Goal: Task Accomplishment & Management: Complete application form

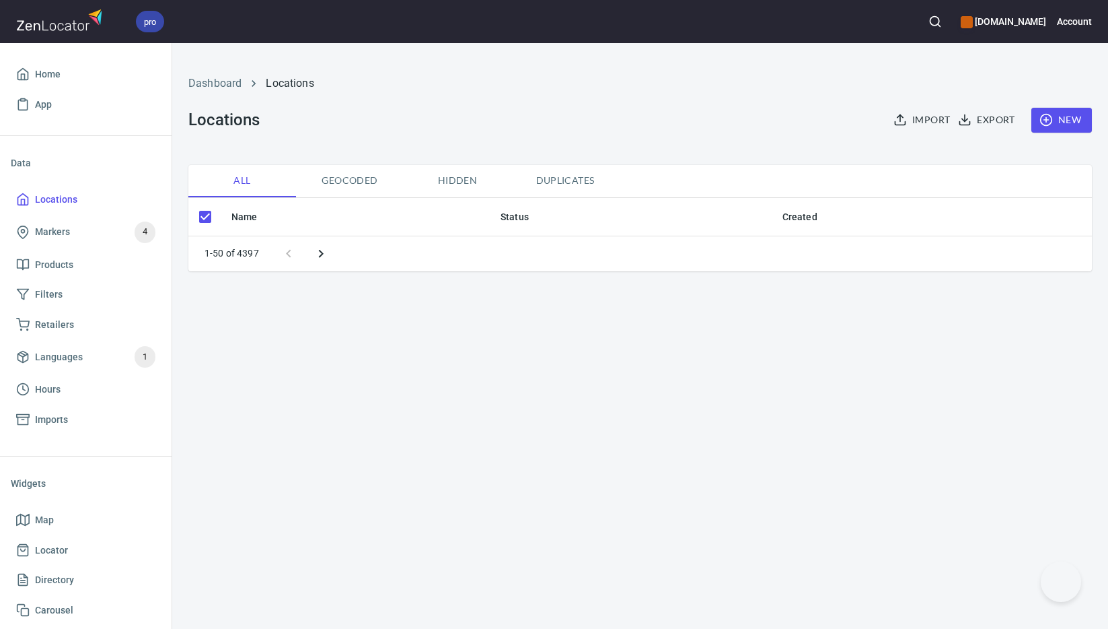
checkbox input "false"
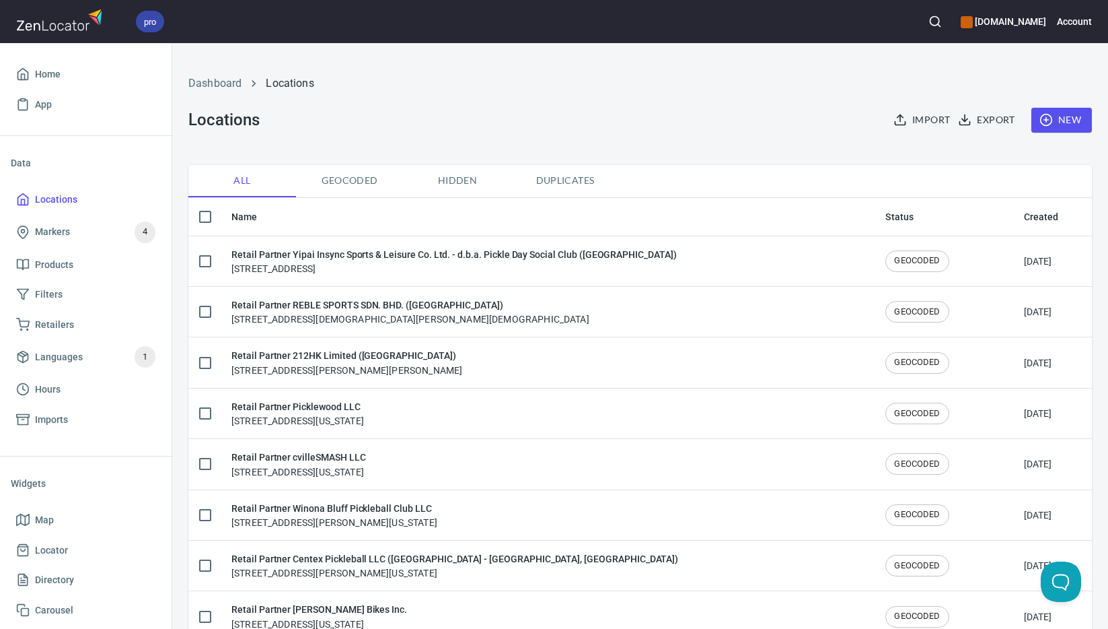
click at [1066, 117] on span "New" at bounding box center [1061, 120] width 39 height 17
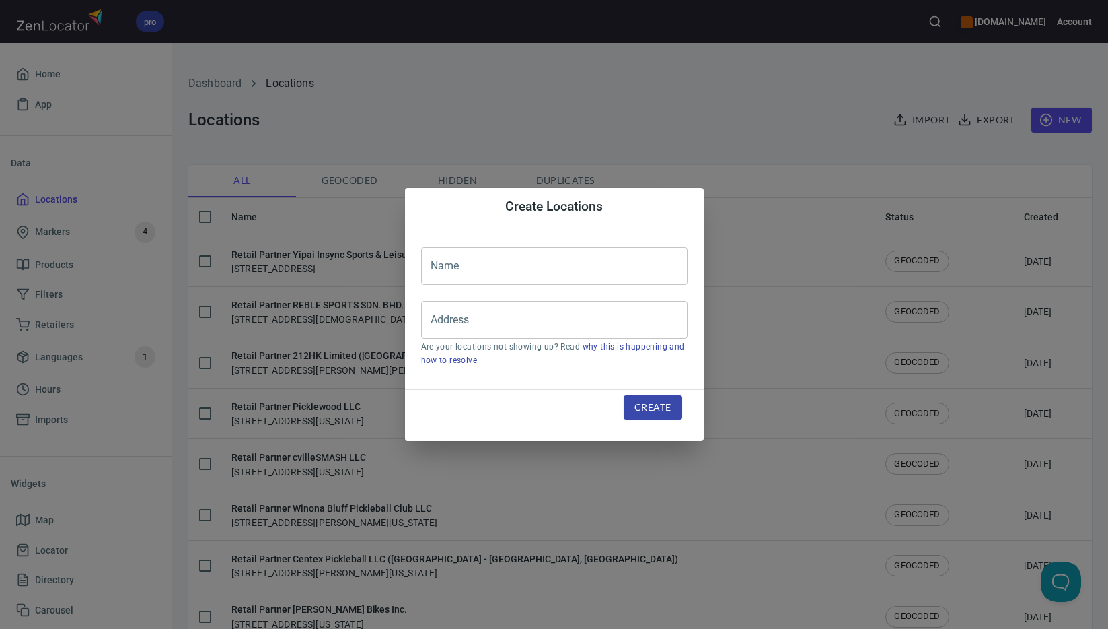
click at [579, 279] on input "text" at bounding box center [554, 266] width 267 height 38
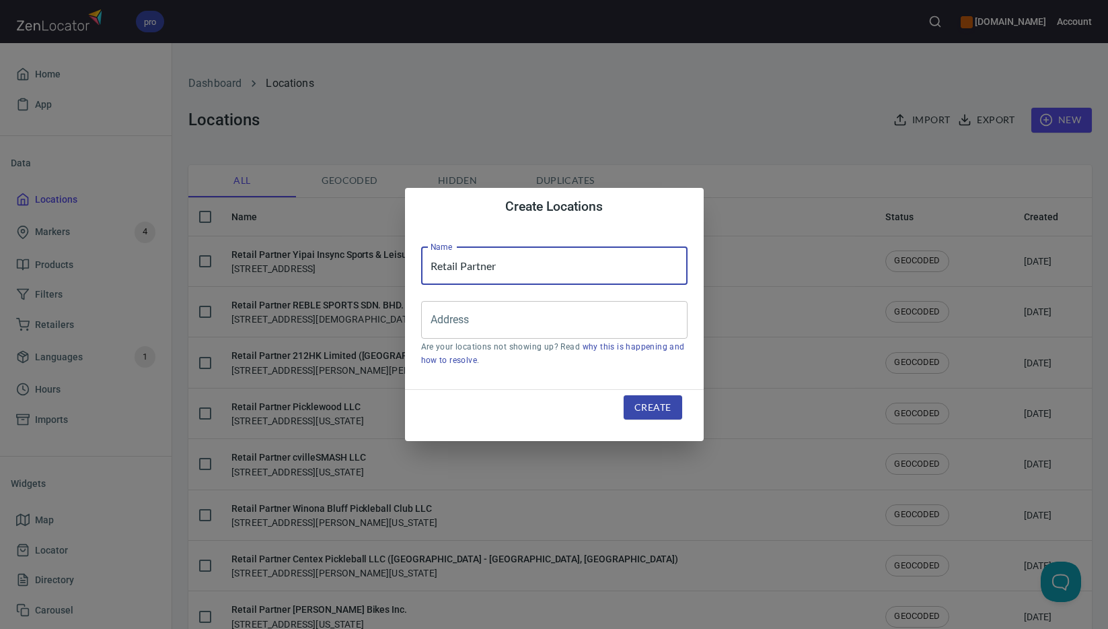
paste input "Courtside Racquets Inc. ([GEOGRAPHIC_DATA])"
type input "Retail Partner Courtside Racquets Inc. ([GEOGRAPHIC_DATA])"
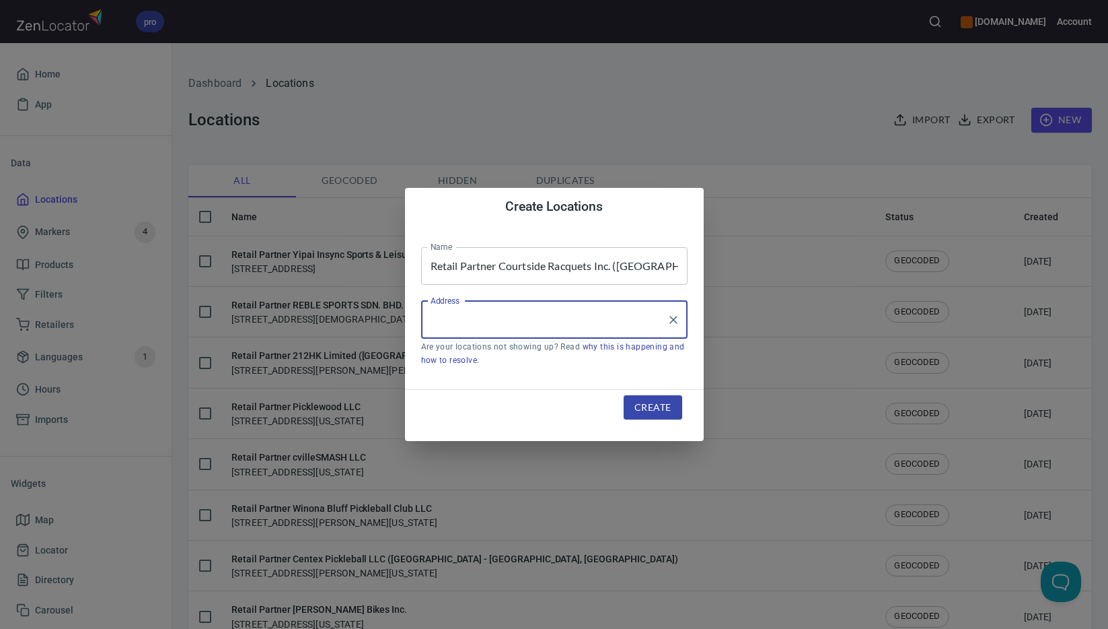
click at [528, 318] on input "Address" at bounding box center [544, 320] width 234 height 26
paste input "[STREET_ADDRESS]"
click at [569, 357] on li "[STREET_ADDRESS]" at bounding box center [554, 359] width 267 height 24
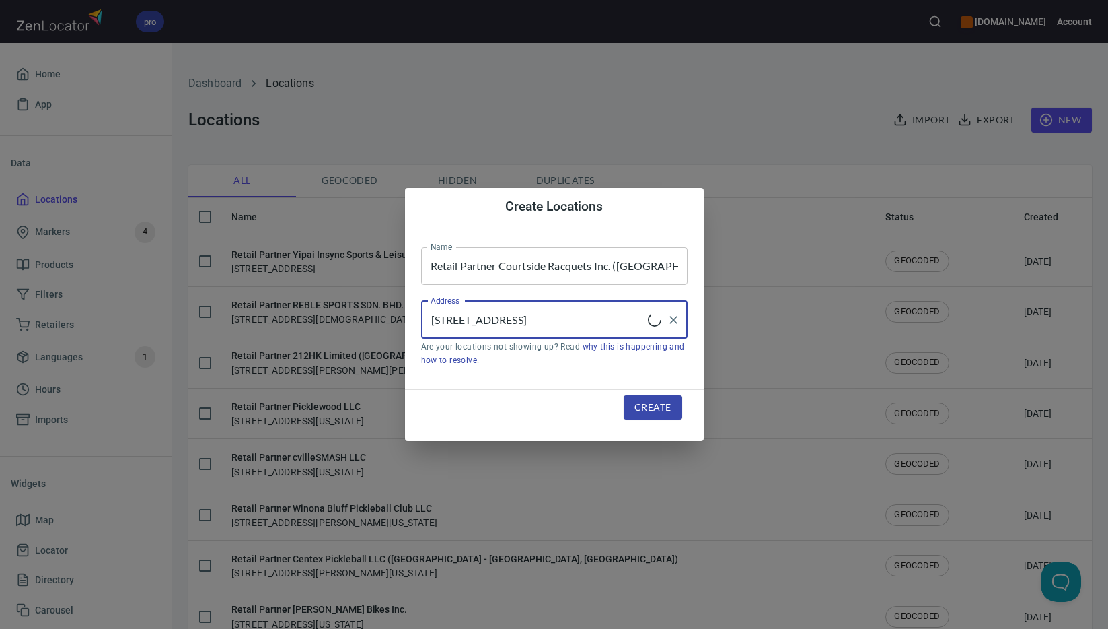
type input "[STREET_ADDRESS]"
click at [673, 407] on button "Create" at bounding box center [653, 407] width 58 height 25
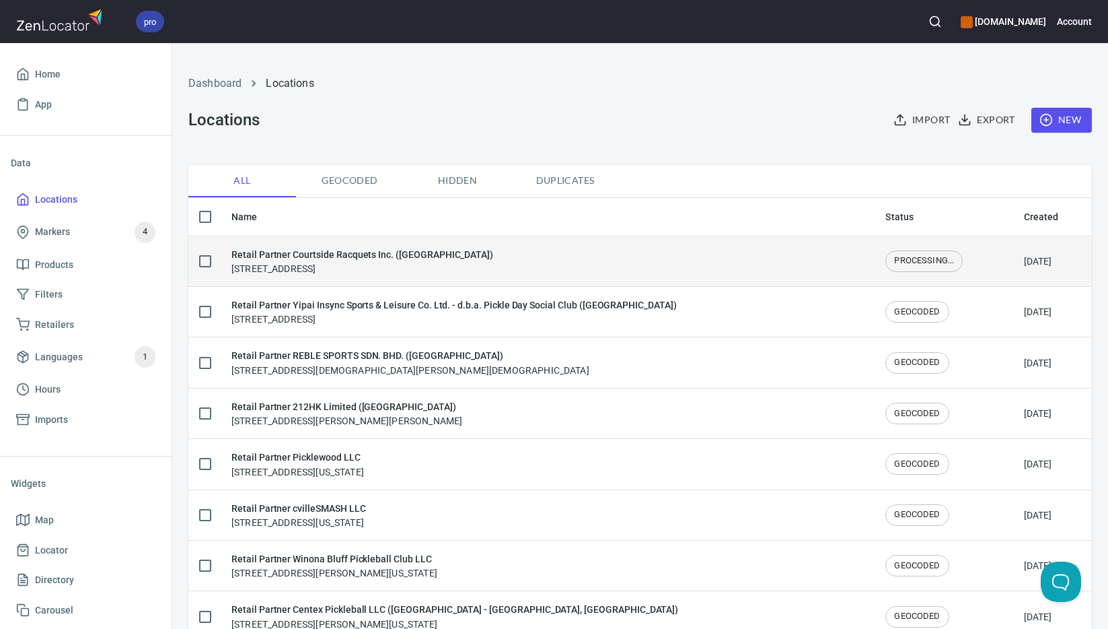
click at [497, 264] on div "Retail Partner Courtside Racquets Inc. ([GEOGRAPHIC_DATA]) [STREET_ADDRESS]" at bounding box center [548, 261] width 633 height 28
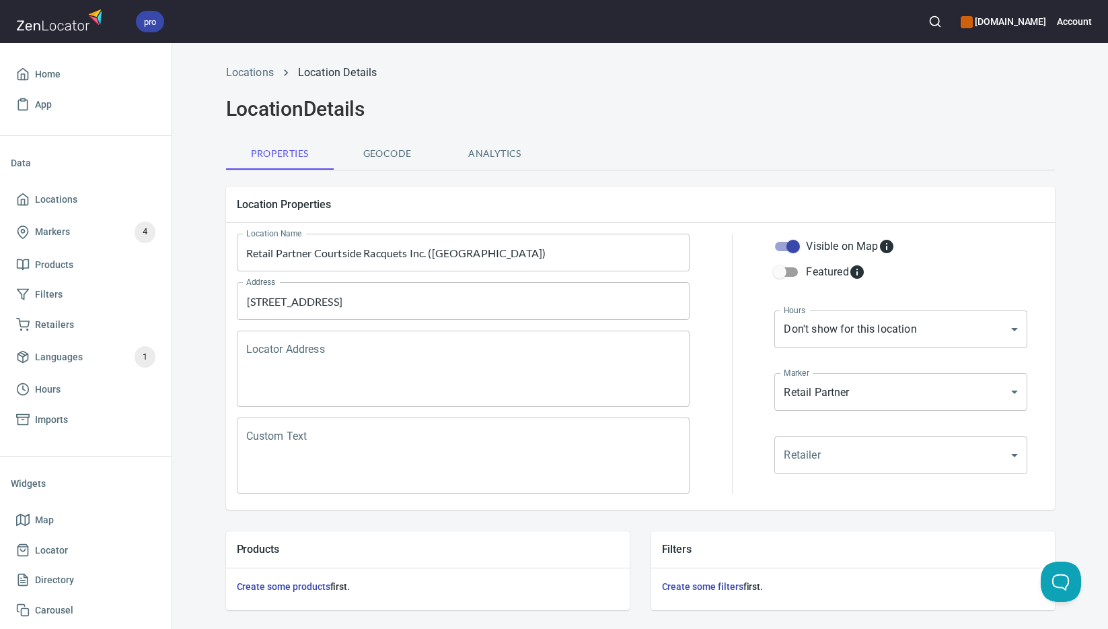
click at [473, 363] on textarea "Locator Address" at bounding box center [463, 368] width 435 height 51
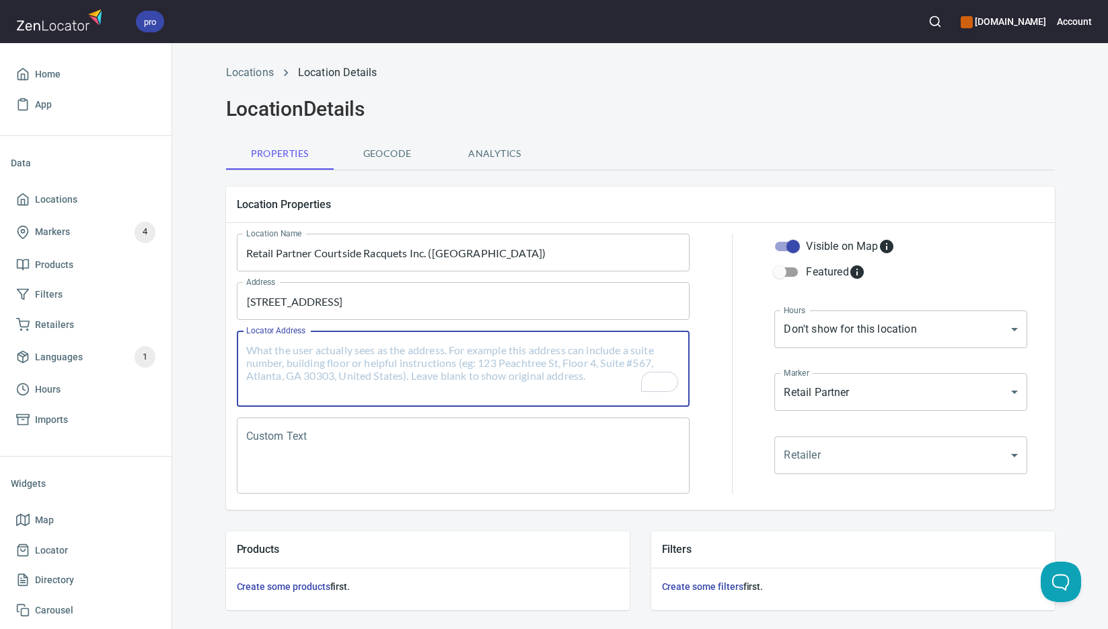
paste textarea "[STREET_ADDRESS]"
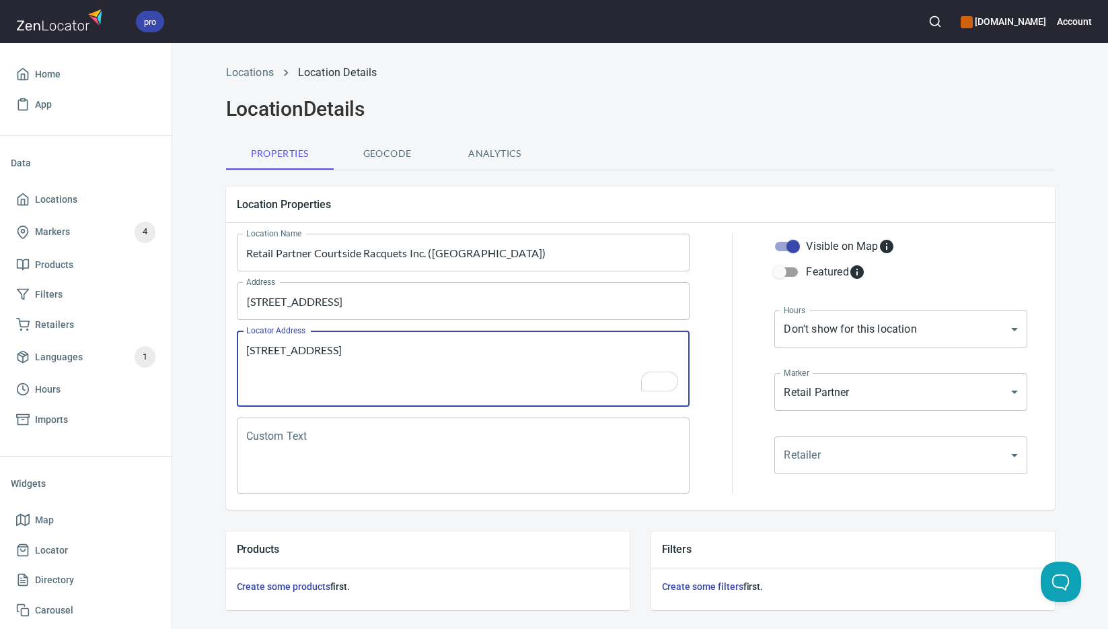
type textarea "[STREET_ADDRESS]"
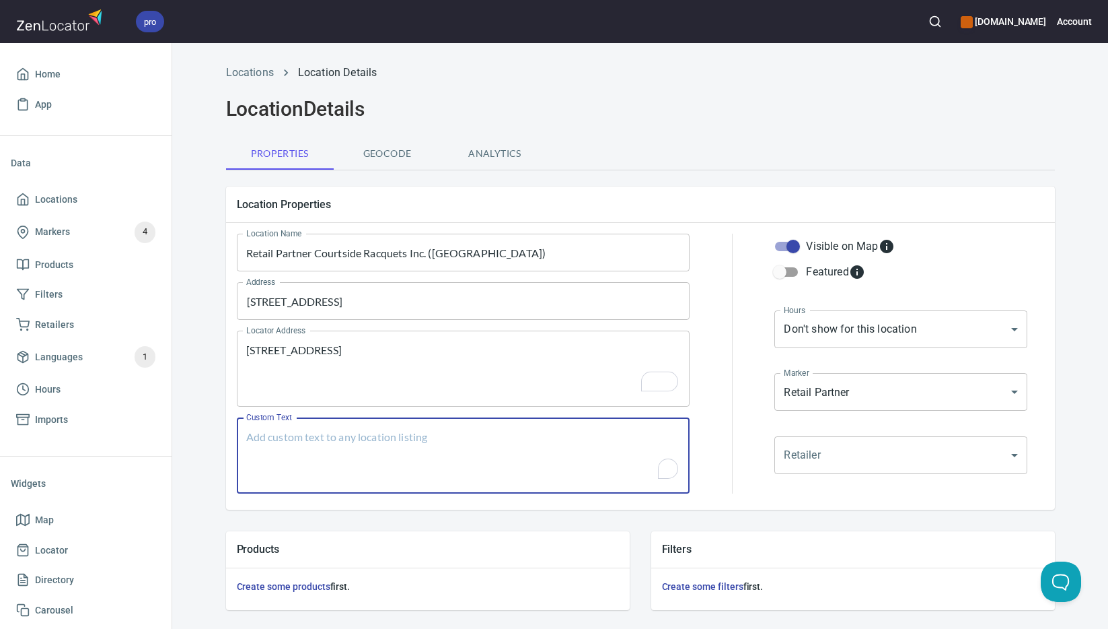
click at [588, 447] on textarea "Custom Text" at bounding box center [463, 455] width 435 height 51
paste textarea "Brands Carried: [PERSON_NAME] Return Policy:"
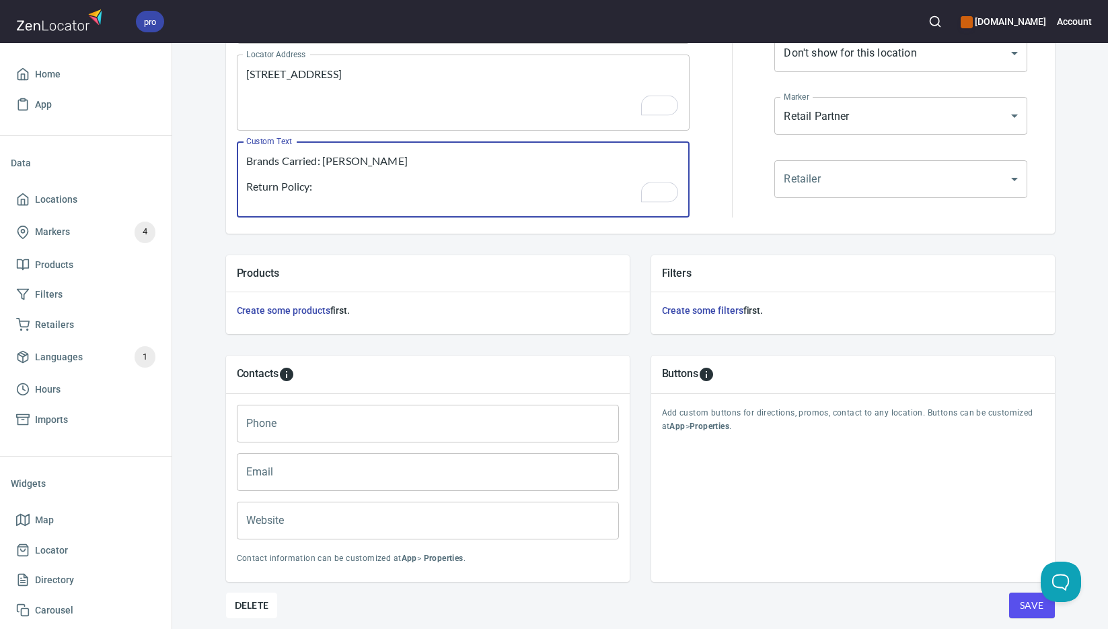
scroll to position [276, 0]
type textarea "Brands Carried: [PERSON_NAME] Return Policy:"
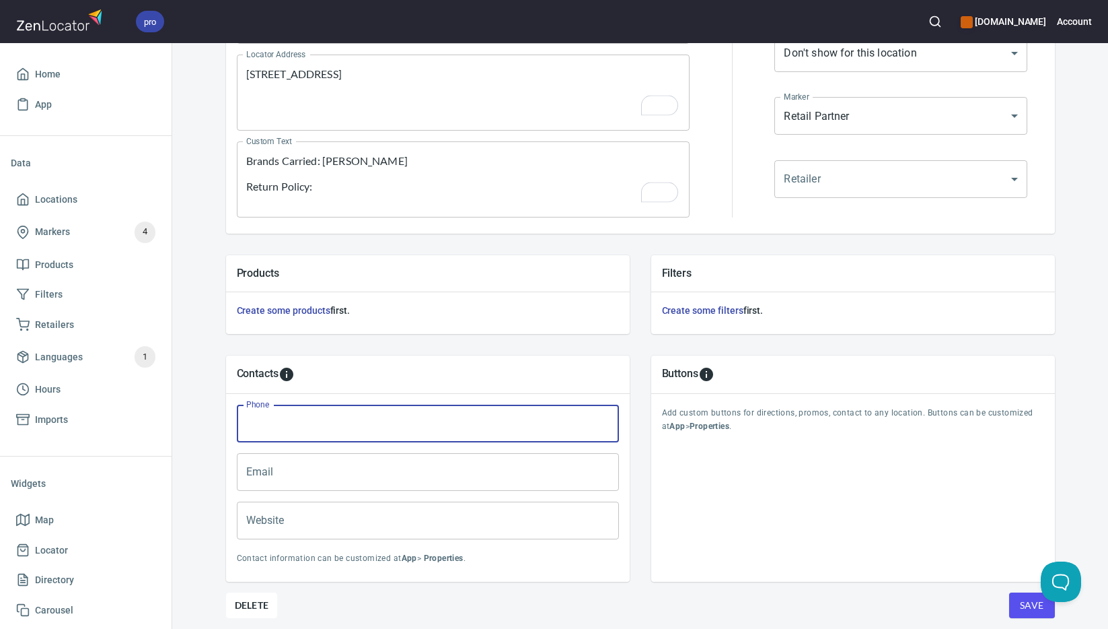
click at [422, 434] on input "Phone" at bounding box center [428, 423] width 382 height 38
paste input "[PHONE_NUMBER]"
type input "[PHONE_NUMBER]"
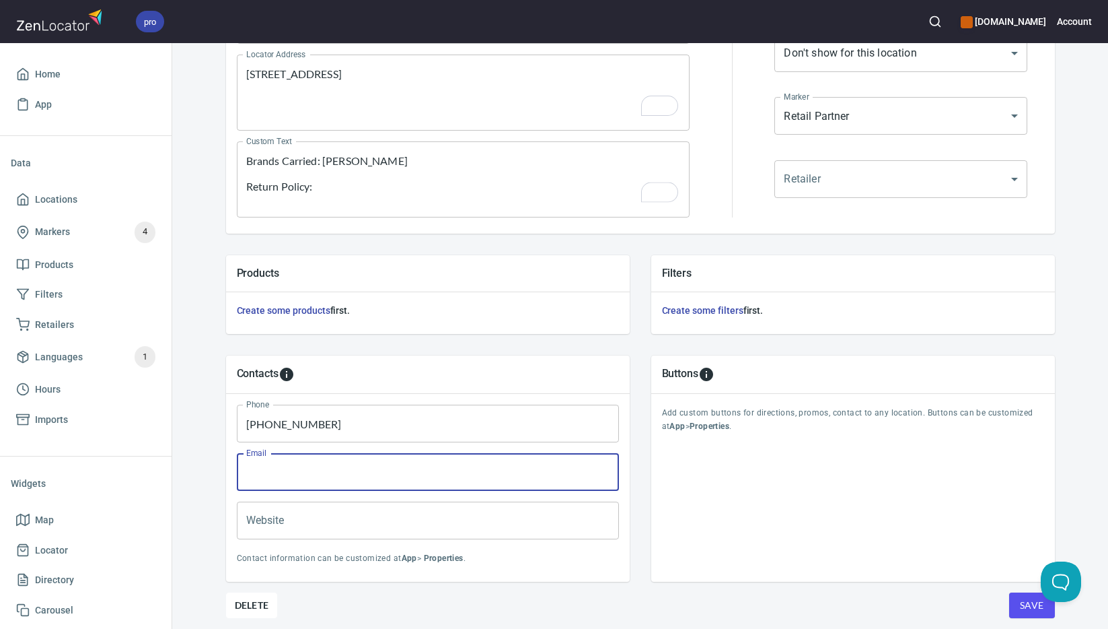
paste input "[EMAIL_ADDRESS][DOMAIN_NAME]"
type input "[EMAIL_ADDRESS][DOMAIN_NAME]"
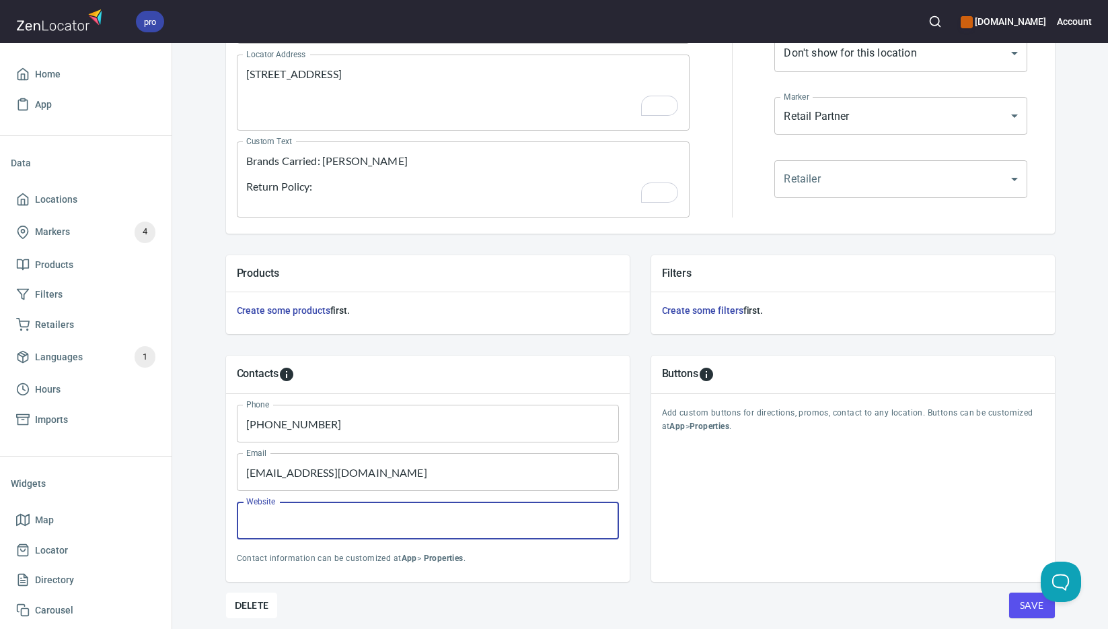
paste input "[URL][DOMAIN_NAME]"
type input "[URL][DOMAIN_NAME]"
click at [1030, 602] on span "Save" at bounding box center [1032, 605] width 24 height 17
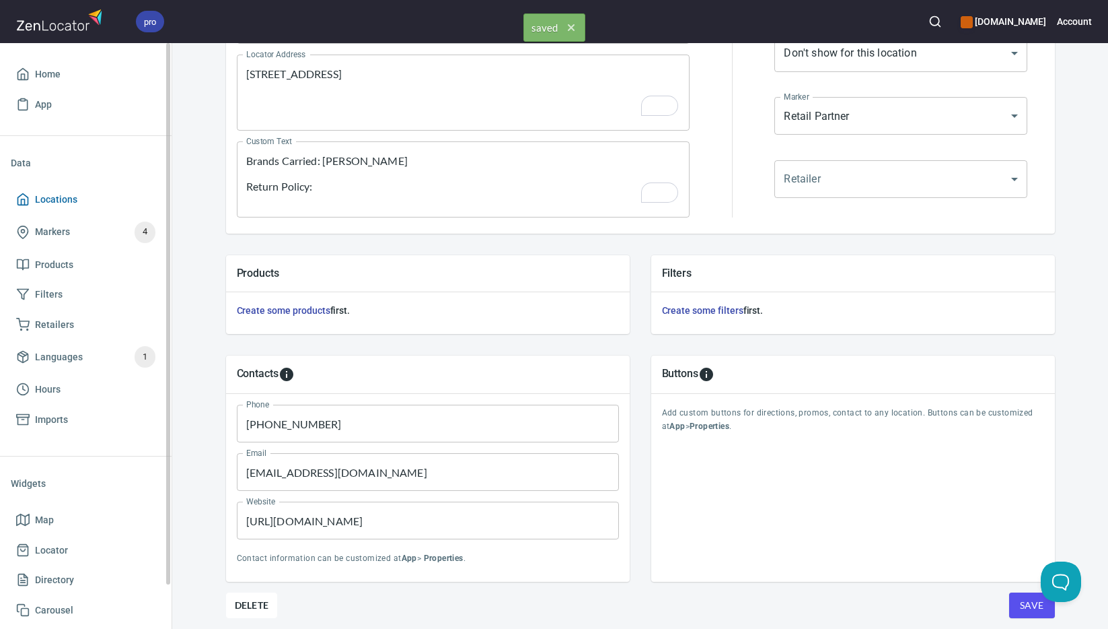
click at [82, 201] on span "Locations" at bounding box center [85, 199] width 139 height 17
